Goal: Task Accomplishment & Management: Manage account settings

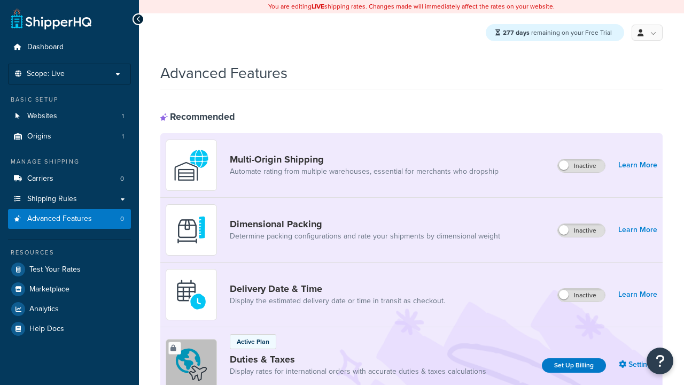
scroll to position [476, 0]
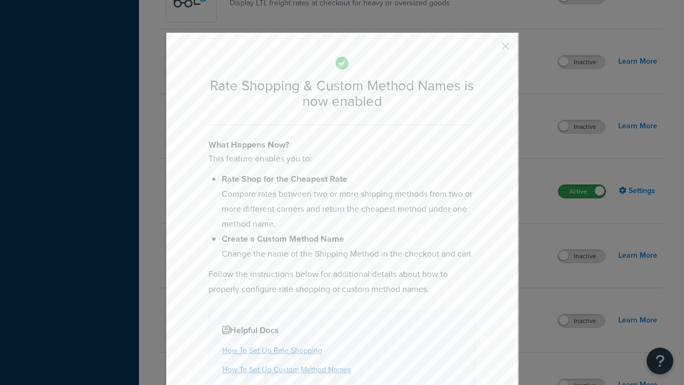
scroll to position [0, 0]
click at [489, 50] on button "button" at bounding box center [489, 50] width 3 height 3
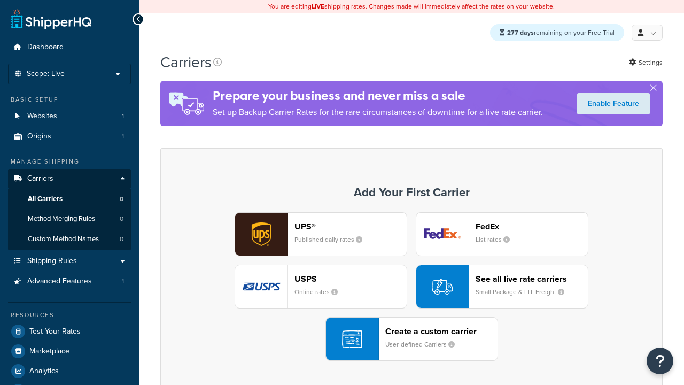
click at [502, 287] on div "See all live rate carriers Small Package & LTL Freight" at bounding box center [531, 286] width 112 height 26
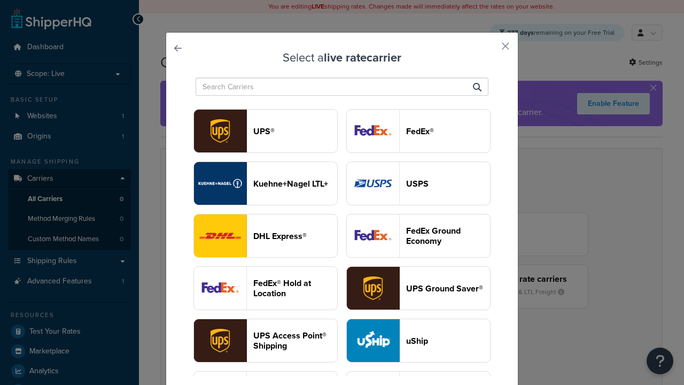
click at [418, 178] on header "USPS" at bounding box center [448, 183] width 84 height 10
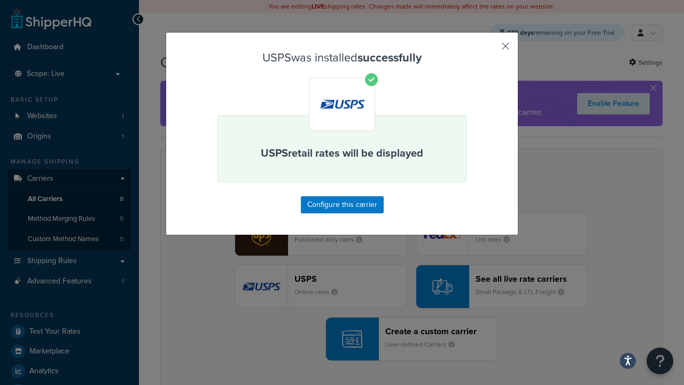
click at [489, 50] on button "button" at bounding box center [489, 50] width 3 height 3
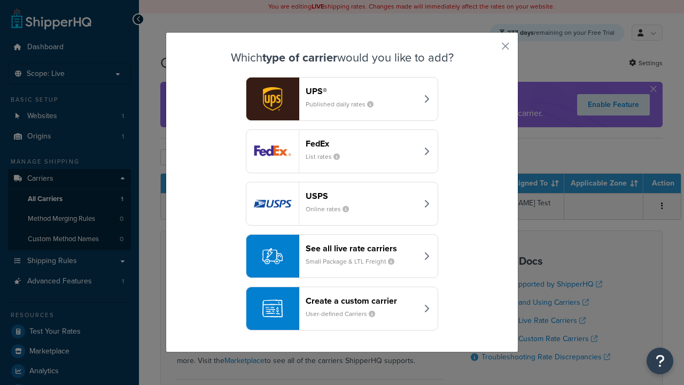
click at [342, 256] on div "See all live rate carriers Small Package & LTL Freight" at bounding box center [362, 256] width 112 height 26
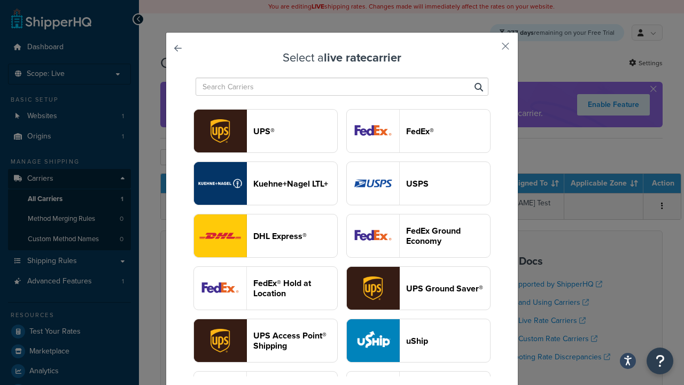
click at [418, 131] on header "FedEx®" at bounding box center [448, 131] width 84 height 10
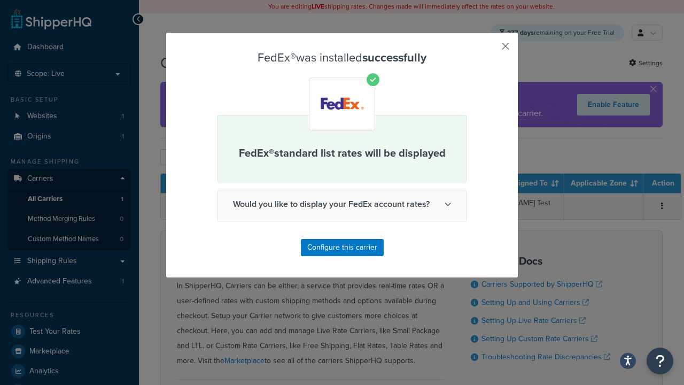
click at [489, 50] on button "button" at bounding box center [489, 50] width 3 height 3
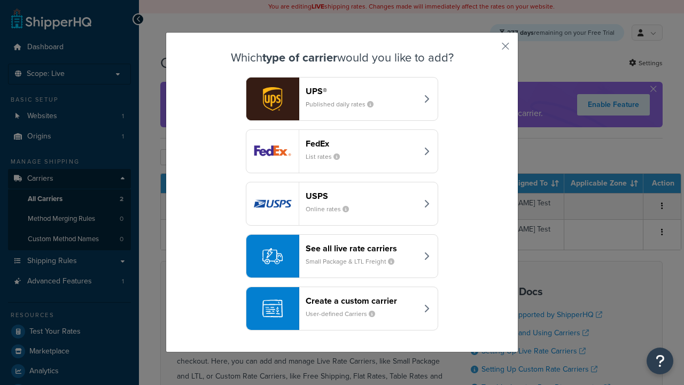
click at [342, 256] on div "See all live rate carriers Small Package & LTL Freight" at bounding box center [362, 256] width 112 height 26
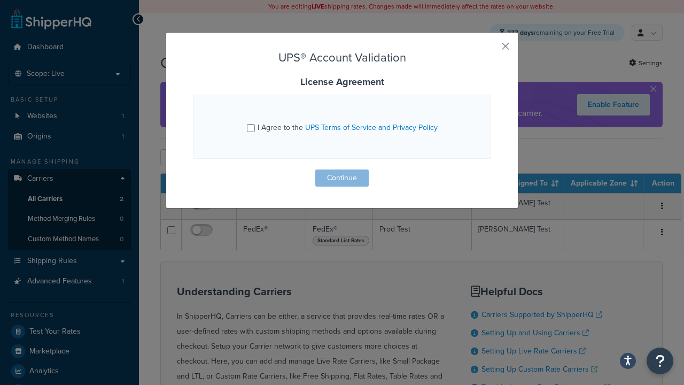
click at [252, 128] on input "I Agree to the UPS Terms of Service and Privacy Policy" at bounding box center [251, 128] width 8 height 8
checkbox input "true"
click at [342, 178] on button "Continue" at bounding box center [341, 177] width 53 height 17
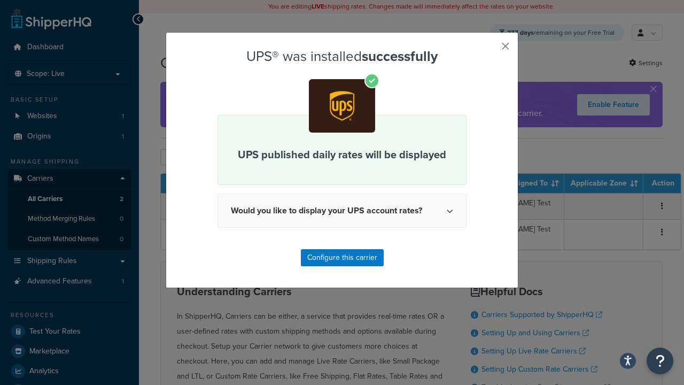
click at [489, 50] on button "button" at bounding box center [489, 50] width 3 height 3
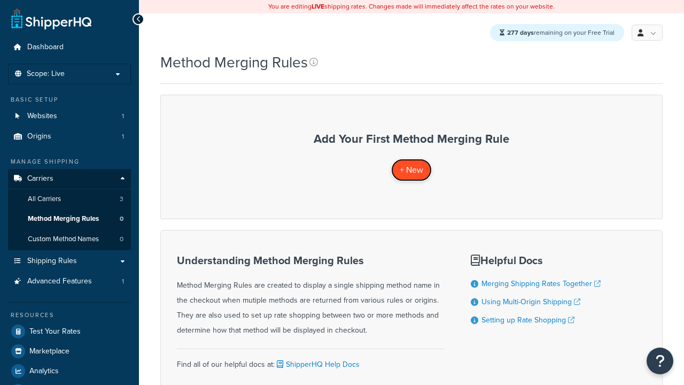
click at [411, 170] on span "+ New" at bounding box center [412, 169] width 24 height 12
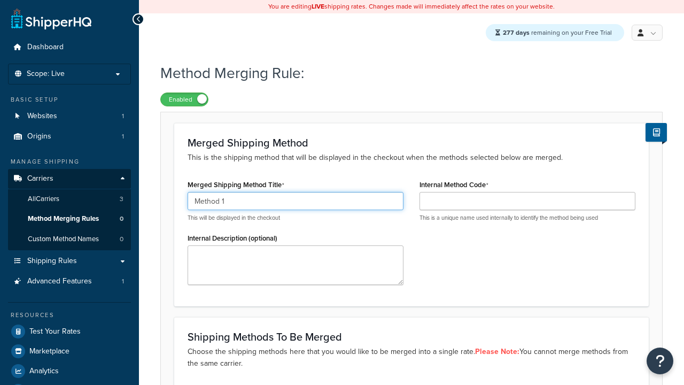
type input "Method 1"
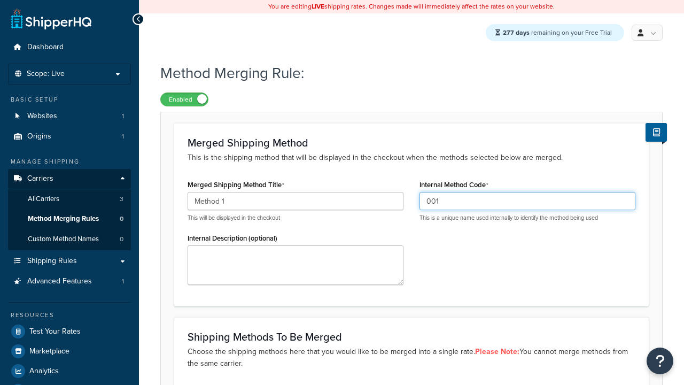
type input "001"
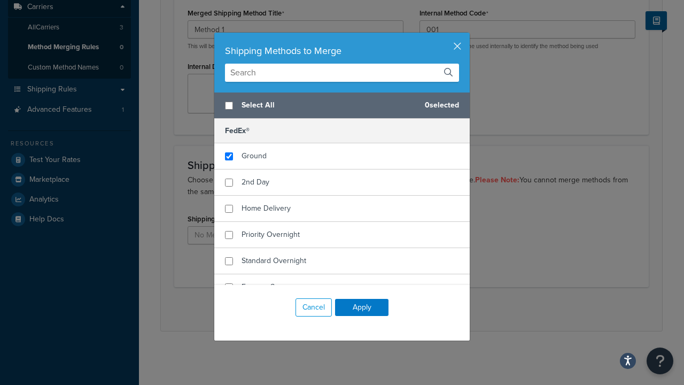
click at [254, 156] on span "Ground" at bounding box center [253, 155] width 25 height 11
checkbox input "true"
click at [362, 307] on button "Apply" at bounding box center [361, 307] width 53 height 17
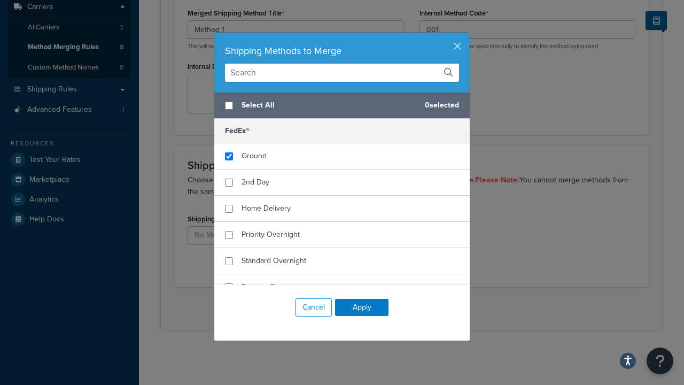
click at [405, 309] on button "Save" at bounding box center [405, 308] width 29 height 17
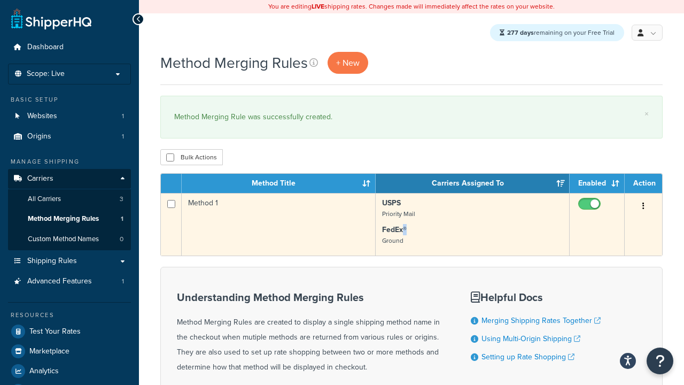
drag, startPoint x: 409, startPoint y: 229, endPoint x: 403, endPoint y: 230, distance: 5.6
click at [403, 230] on p "FedEx® Ground" at bounding box center [472, 234] width 181 height 21
copy strong "®"
